Goal: Register for event/course

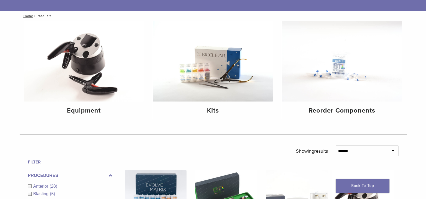
scroll to position [54, 0]
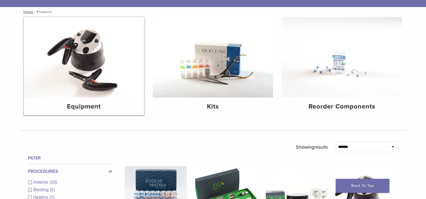
click at [95, 86] on img at bounding box center [84, 57] width 120 height 80
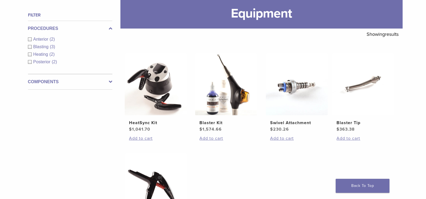
scroll to position [81, 0]
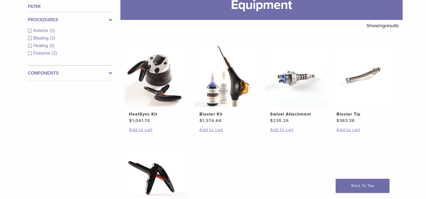
click at [42, 30] on span "Anterior" at bounding box center [41, 30] width 16 height 5
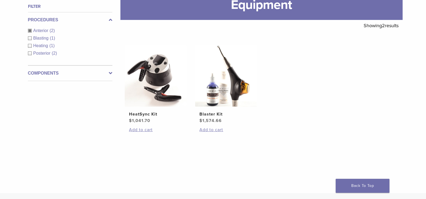
click at [42, 37] on span "Blasting" at bounding box center [41, 38] width 17 height 5
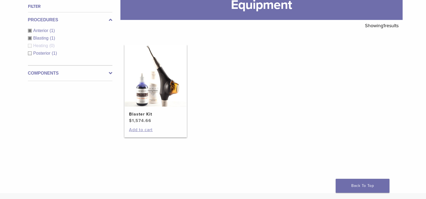
click at [136, 121] on bdi "$ 1,574.66" at bounding box center [140, 120] width 22 height 5
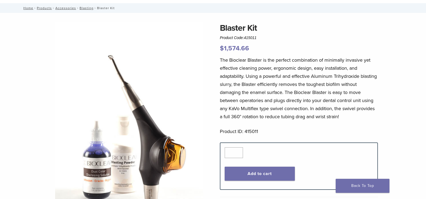
scroll to position [27, 0]
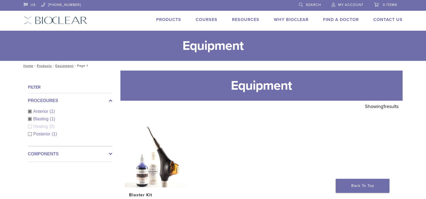
scroll to position [73, 0]
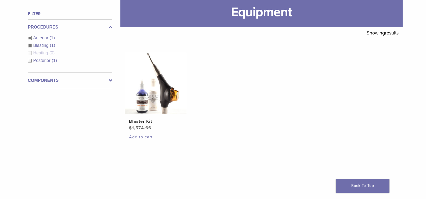
scroll to position [81, 0]
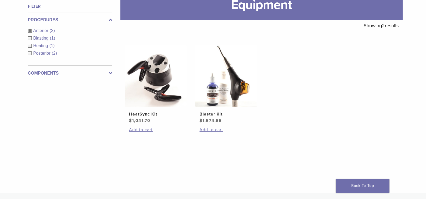
click at [30, 30] on div "Anterior (2)" at bounding box center [70, 30] width 84 height 6
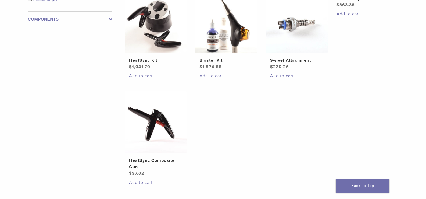
scroll to position [108, 0]
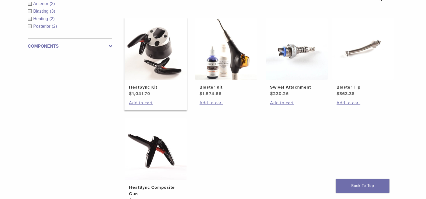
click at [153, 59] on img at bounding box center [156, 49] width 62 height 62
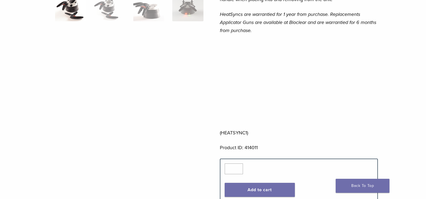
scroll to position [161, 0]
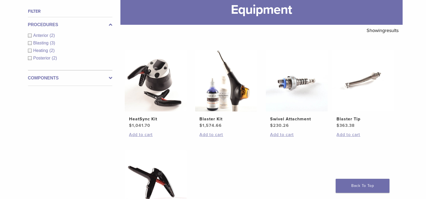
scroll to position [51, 0]
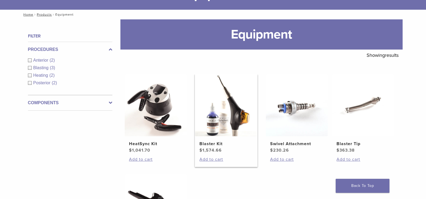
click at [210, 139] on link "Blaster Kit $ 1,574.66" at bounding box center [226, 113] width 63 height 79
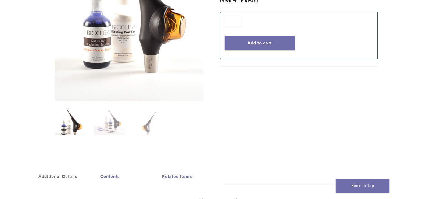
scroll to position [161, 0]
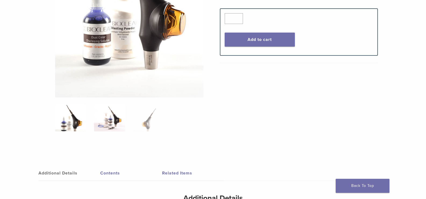
click at [115, 123] on img at bounding box center [109, 117] width 31 height 27
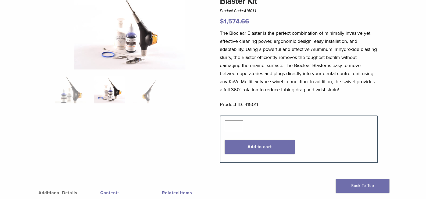
scroll to position [54, 0]
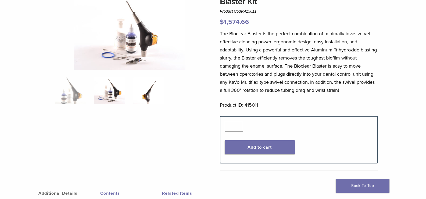
click at [148, 94] on img at bounding box center [148, 90] width 31 height 27
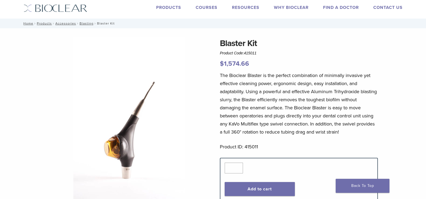
scroll to position [0, 0]
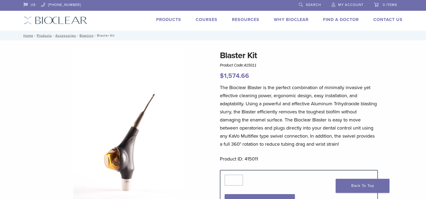
click at [207, 21] on link "Courses" at bounding box center [207, 19] width 22 height 5
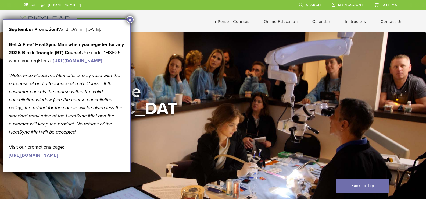
click at [130, 20] on button "×" at bounding box center [130, 19] width 7 height 7
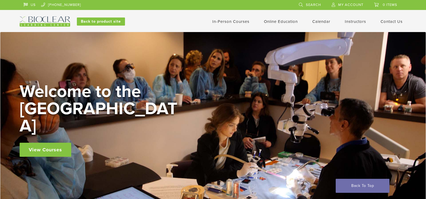
click at [47, 143] on link "View Courses" at bounding box center [46, 150] width 52 height 14
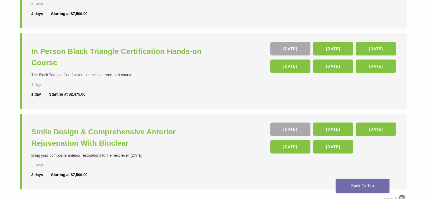
scroll to position [161, 0]
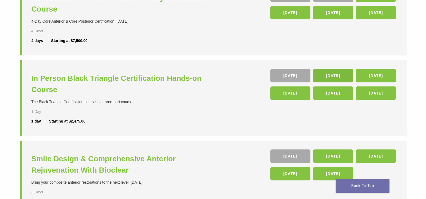
click at [332, 76] on link "23 Jan 26" at bounding box center [333, 75] width 40 height 13
click at [293, 76] on link "26 Sep" at bounding box center [291, 75] width 40 height 13
click at [332, 77] on link "23 Jan 26" at bounding box center [333, 75] width 40 height 13
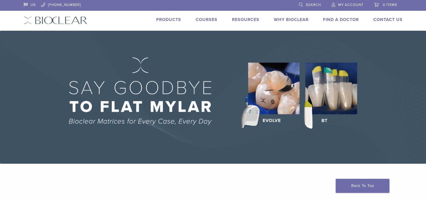
click at [208, 19] on link "Courses" at bounding box center [207, 19] width 22 height 5
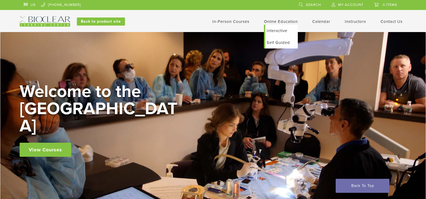
click at [280, 42] on link "Self Guided" at bounding box center [281, 43] width 33 height 12
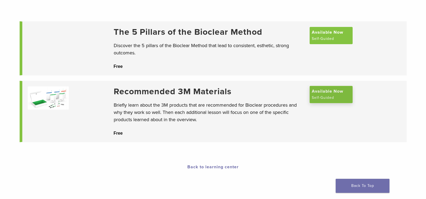
scroll to position [27, 0]
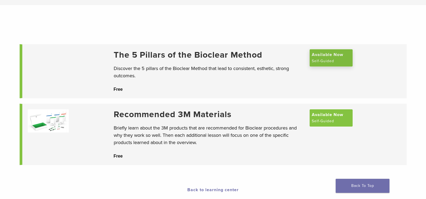
click at [329, 58] on span "Available Now" at bounding box center [327, 54] width 31 height 6
